Goal: Register for event/course

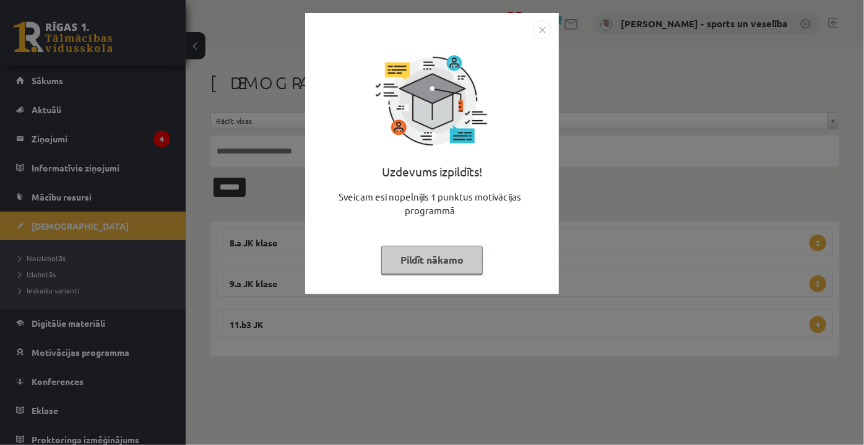
click at [541, 32] on img "Close" at bounding box center [542, 29] width 19 height 19
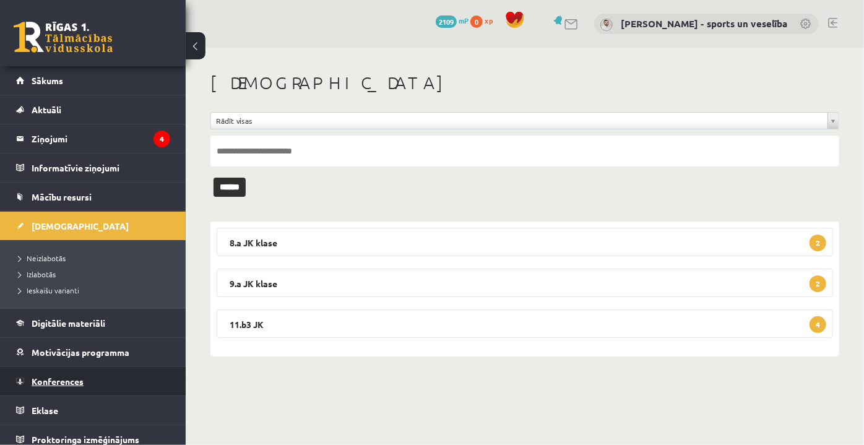
click at [71, 379] on span "Konferences" at bounding box center [58, 381] width 52 height 11
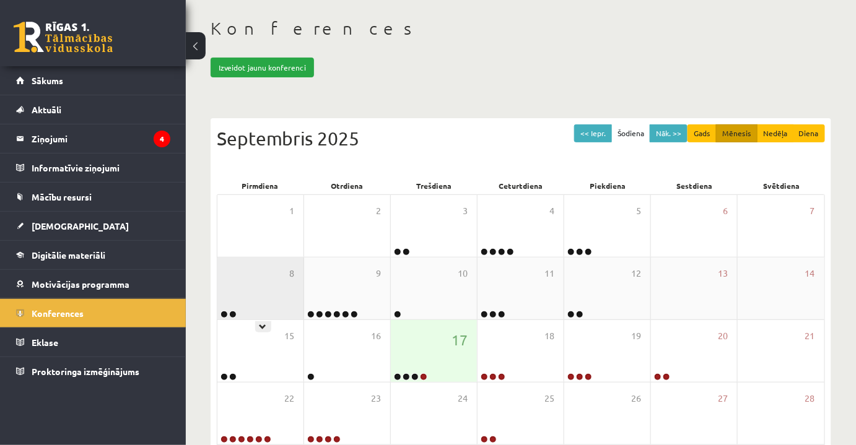
scroll to position [112, 0]
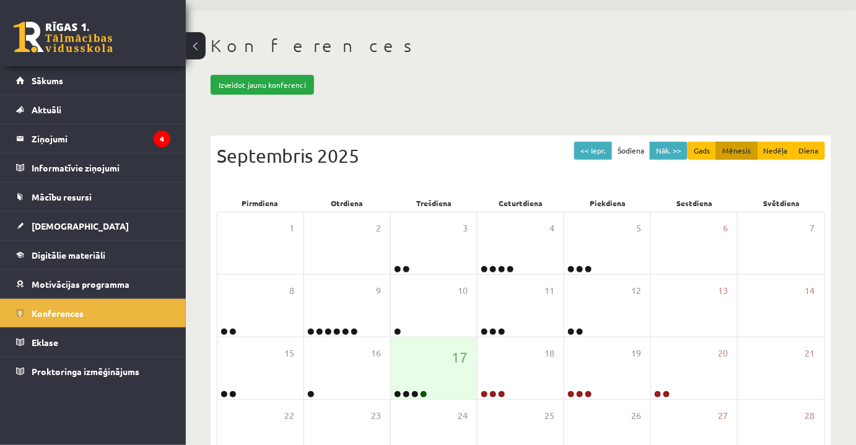
scroll to position [56, 0]
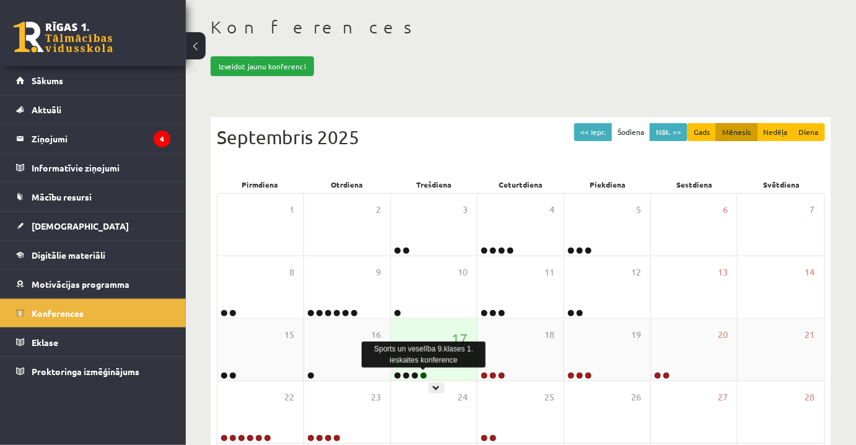
click at [424, 372] on link at bounding box center [423, 375] width 7 height 7
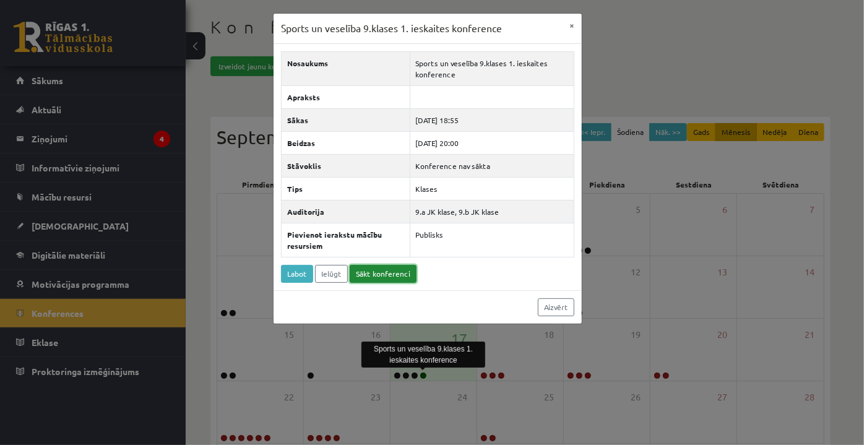
click at [377, 269] on link "Sākt konferenci" at bounding box center [383, 274] width 67 height 18
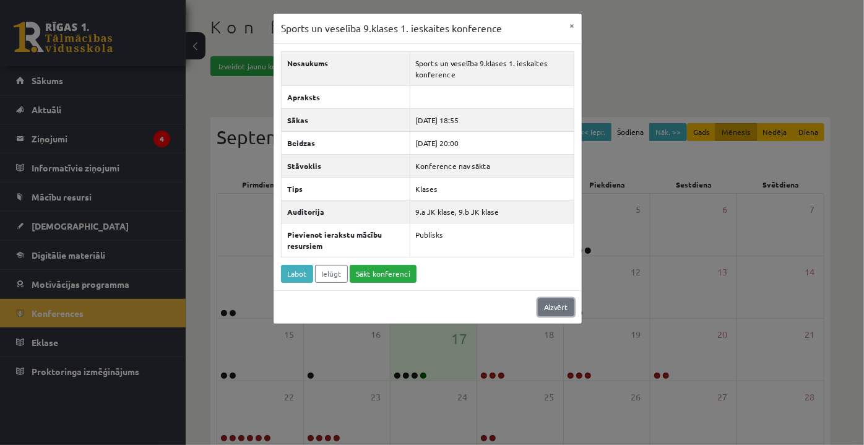
click at [552, 298] on link "Aizvērt" at bounding box center [556, 307] width 37 height 18
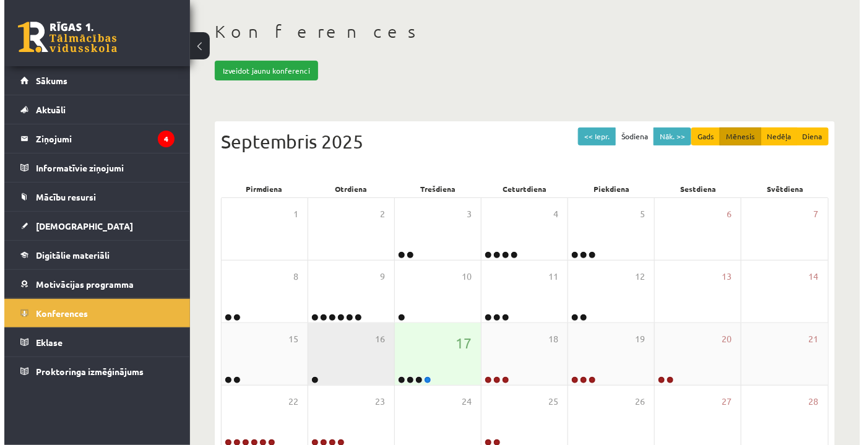
scroll to position [112, 0]
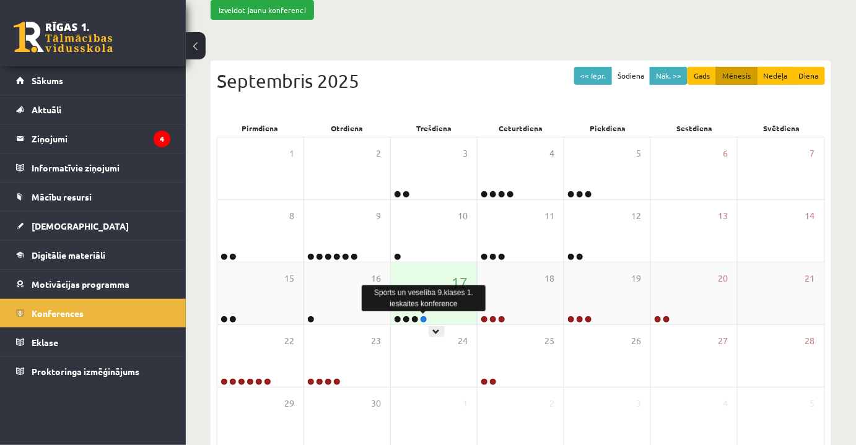
click at [424, 317] on link at bounding box center [423, 319] width 7 height 7
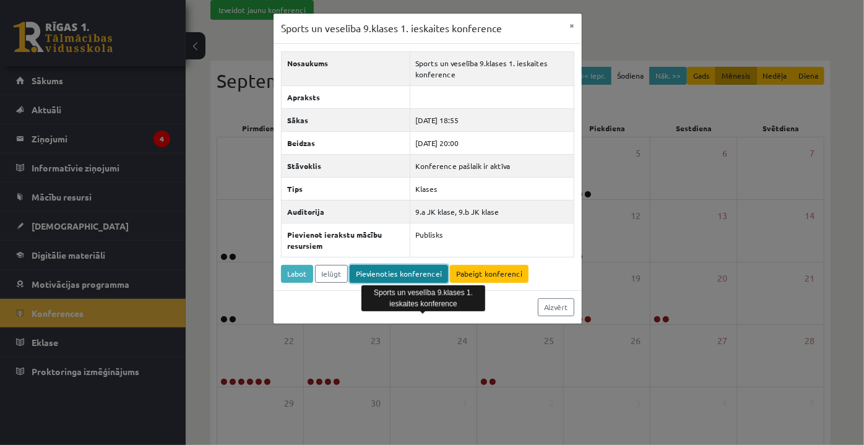
click at [417, 272] on link "Pievienoties konferencei" at bounding box center [399, 274] width 98 height 18
